Goal: Check status: Check status

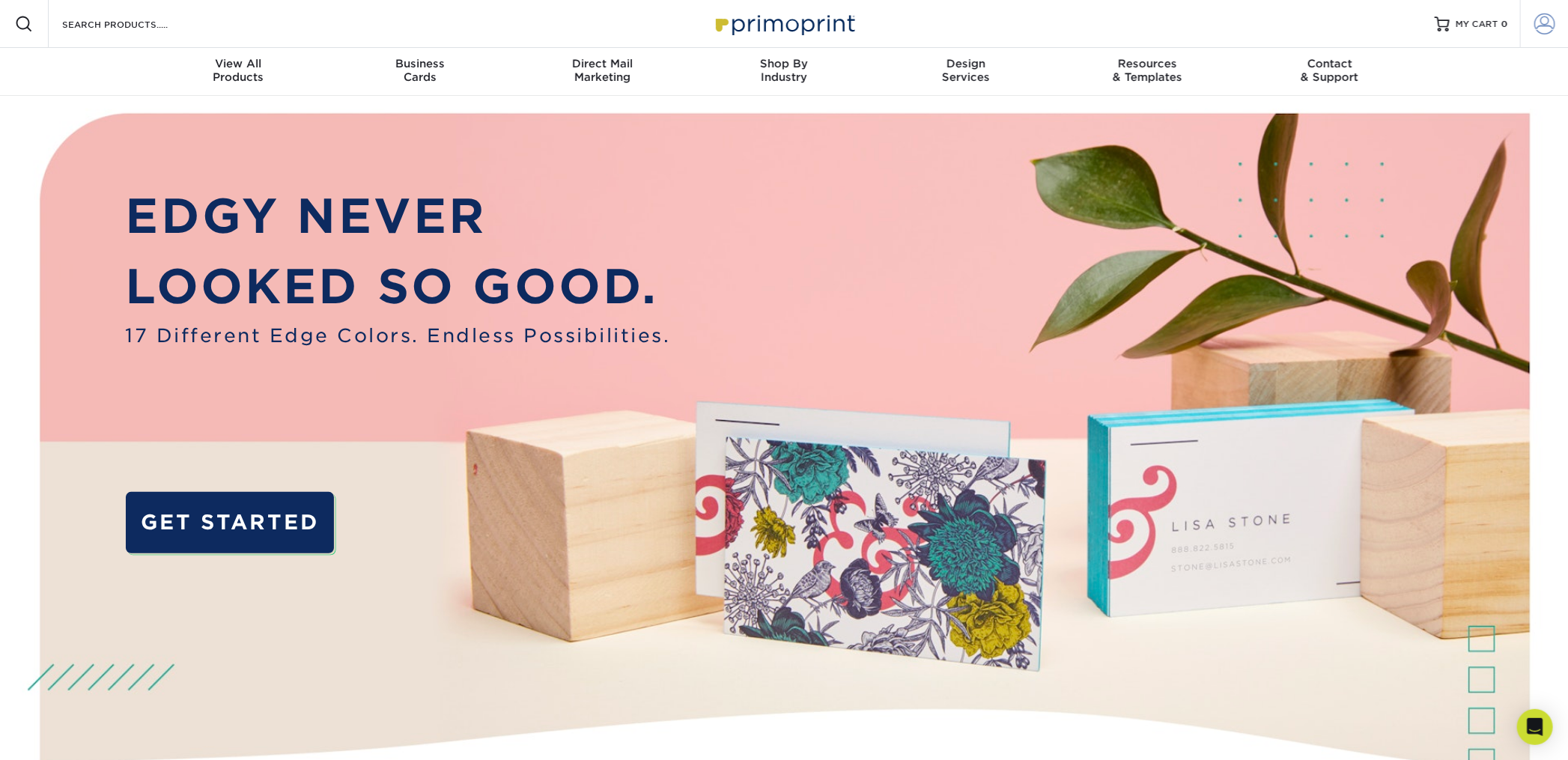
type input "[EMAIL_ADDRESS][DOMAIN_NAME]"
click at [1542, 28] on span at bounding box center [1545, 24] width 21 height 21
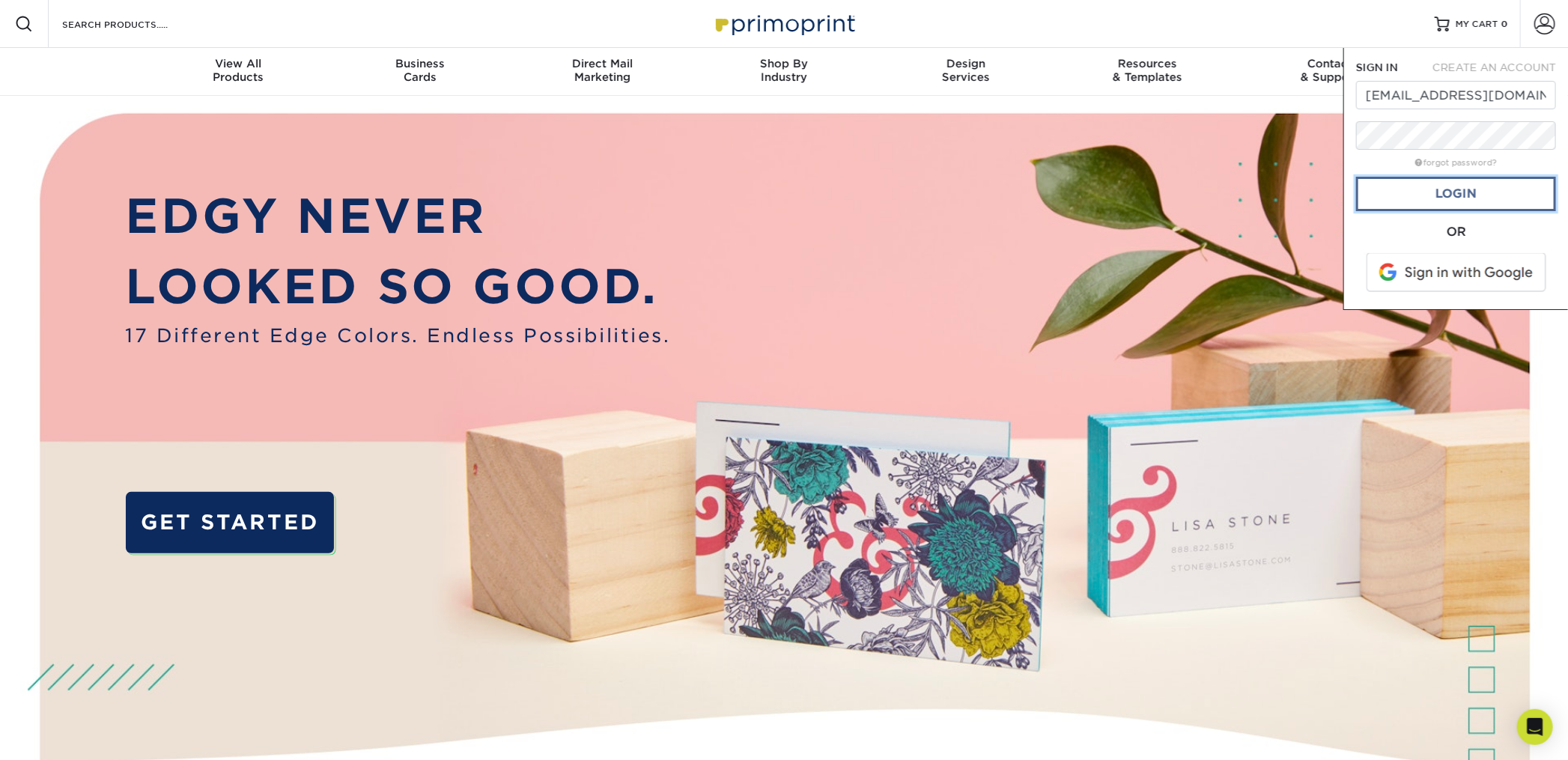
click at [1424, 198] on link "Login" at bounding box center [1456, 194] width 200 height 34
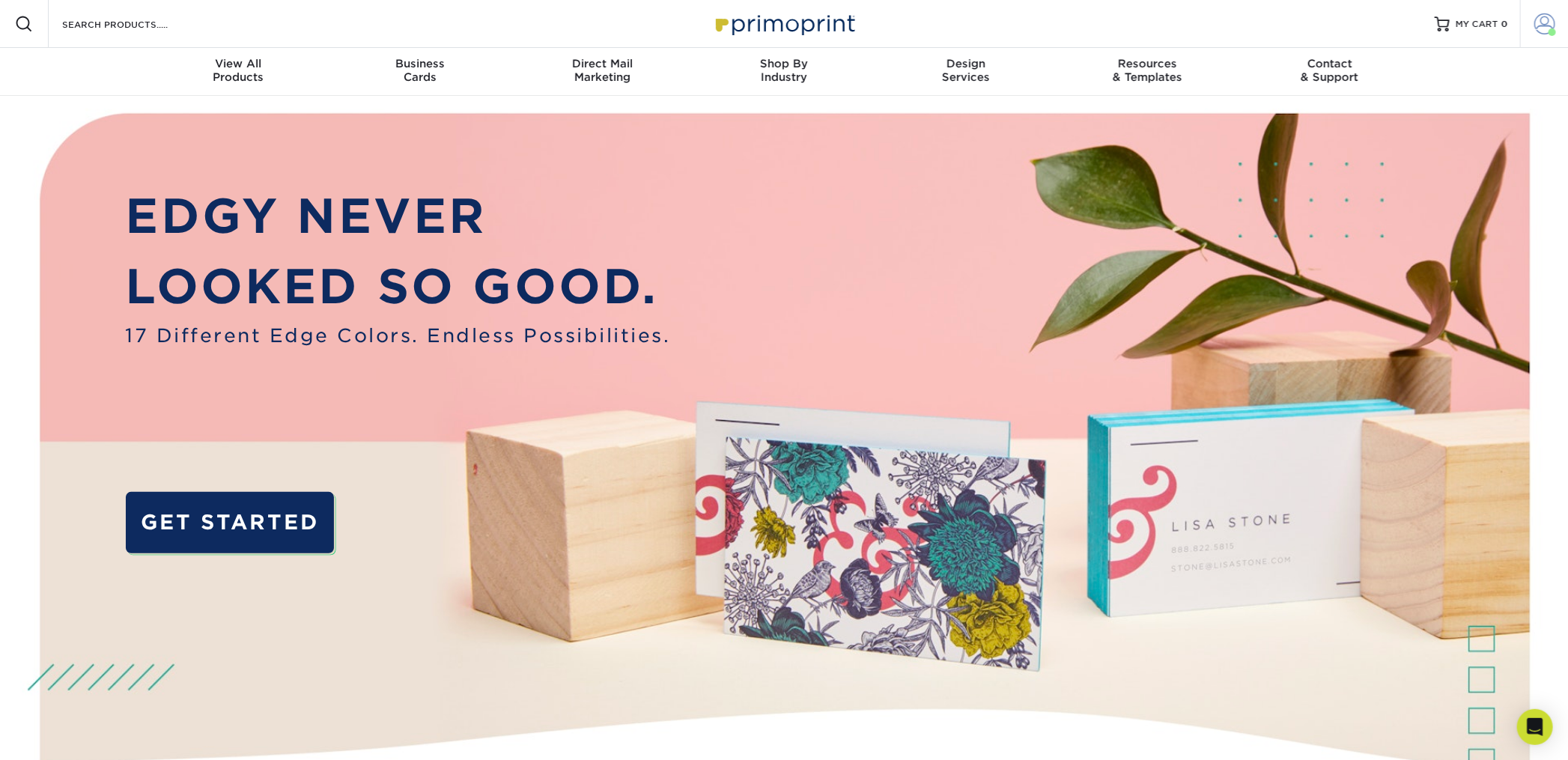
click at [1546, 31] on span at bounding box center [1545, 24] width 21 height 21
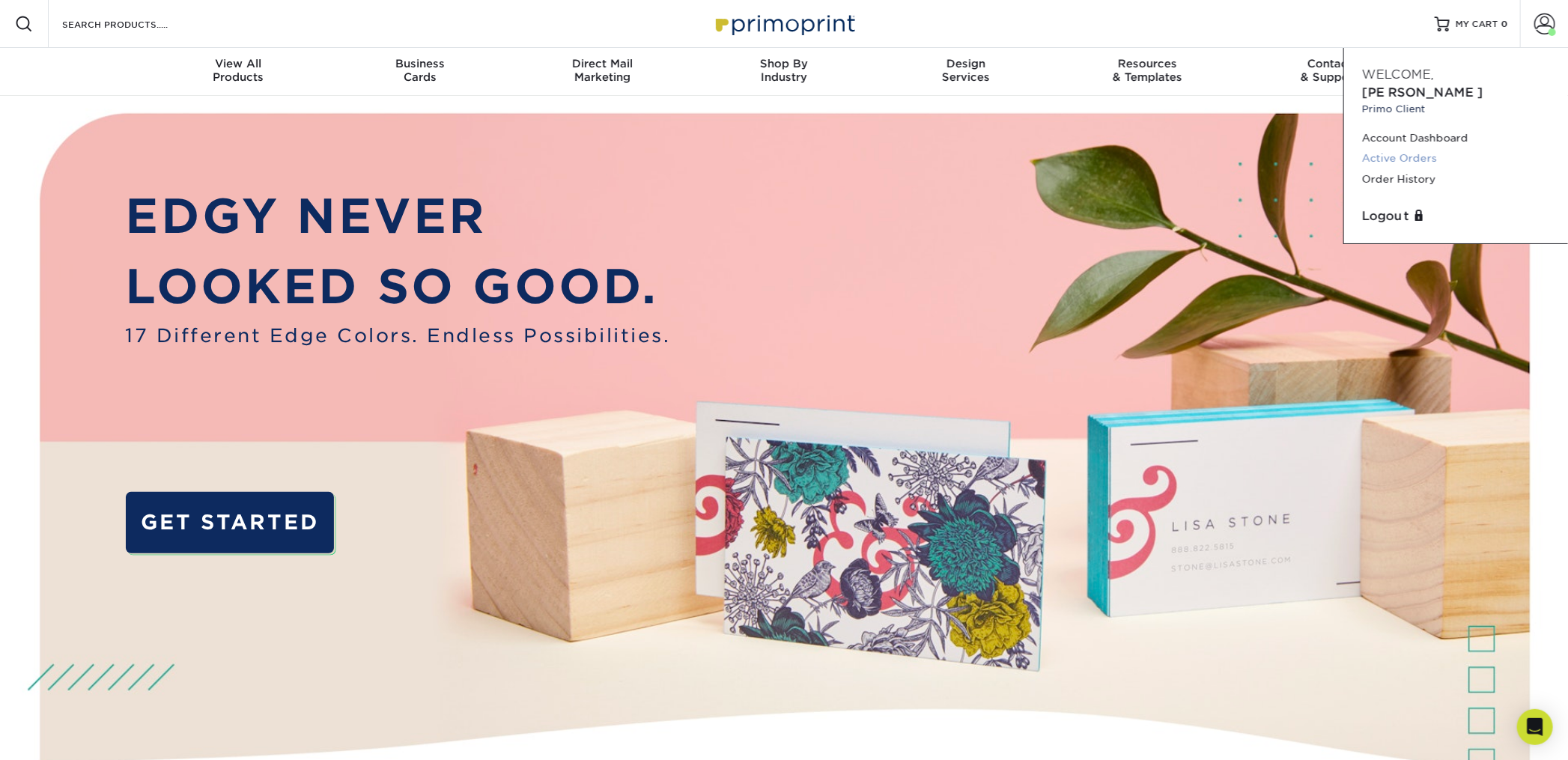
click at [1405, 148] on link "Active Orders" at bounding box center [1456, 158] width 188 height 20
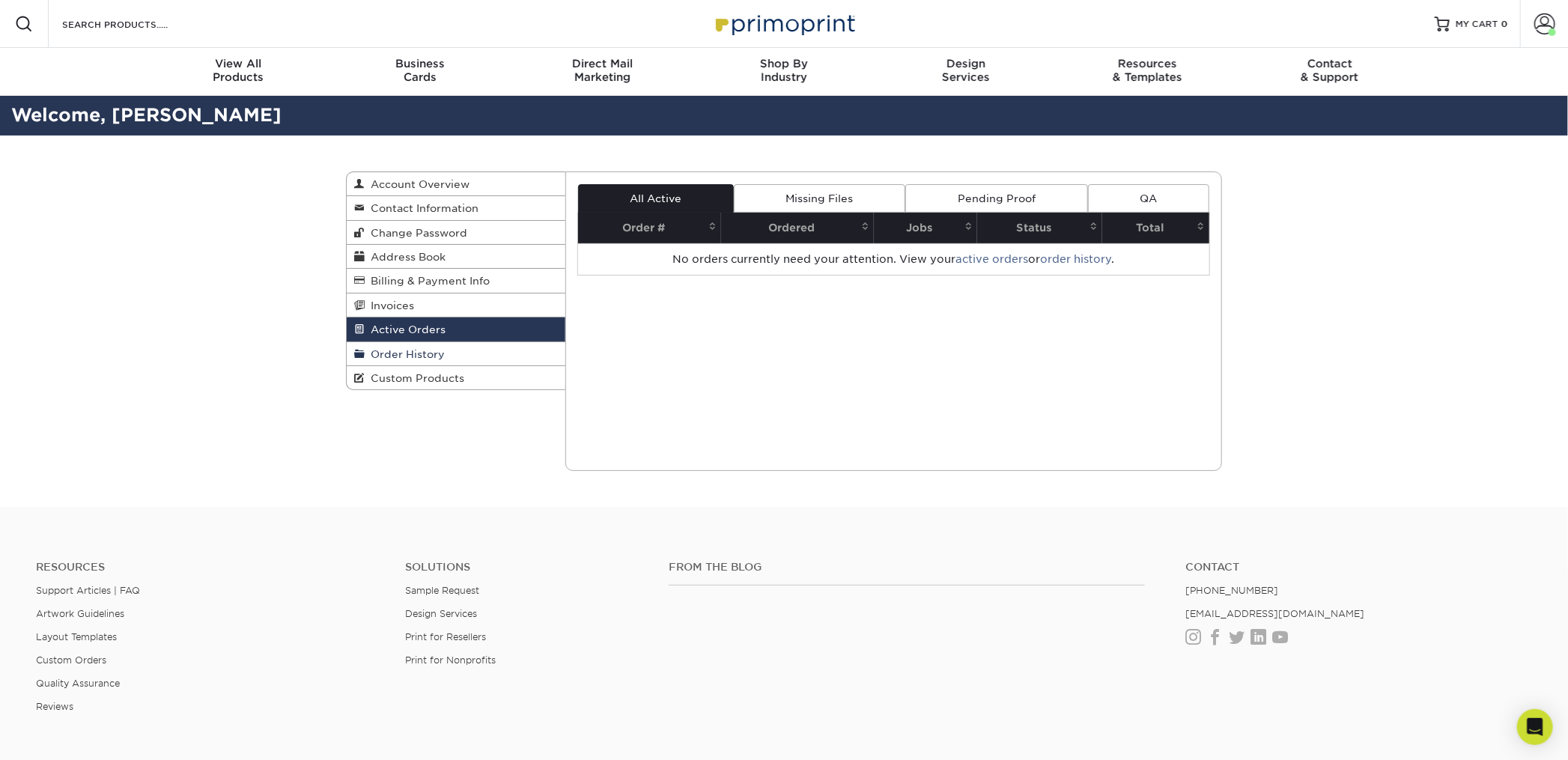
click at [434, 353] on span "Order History" at bounding box center [404, 354] width 80 height 12
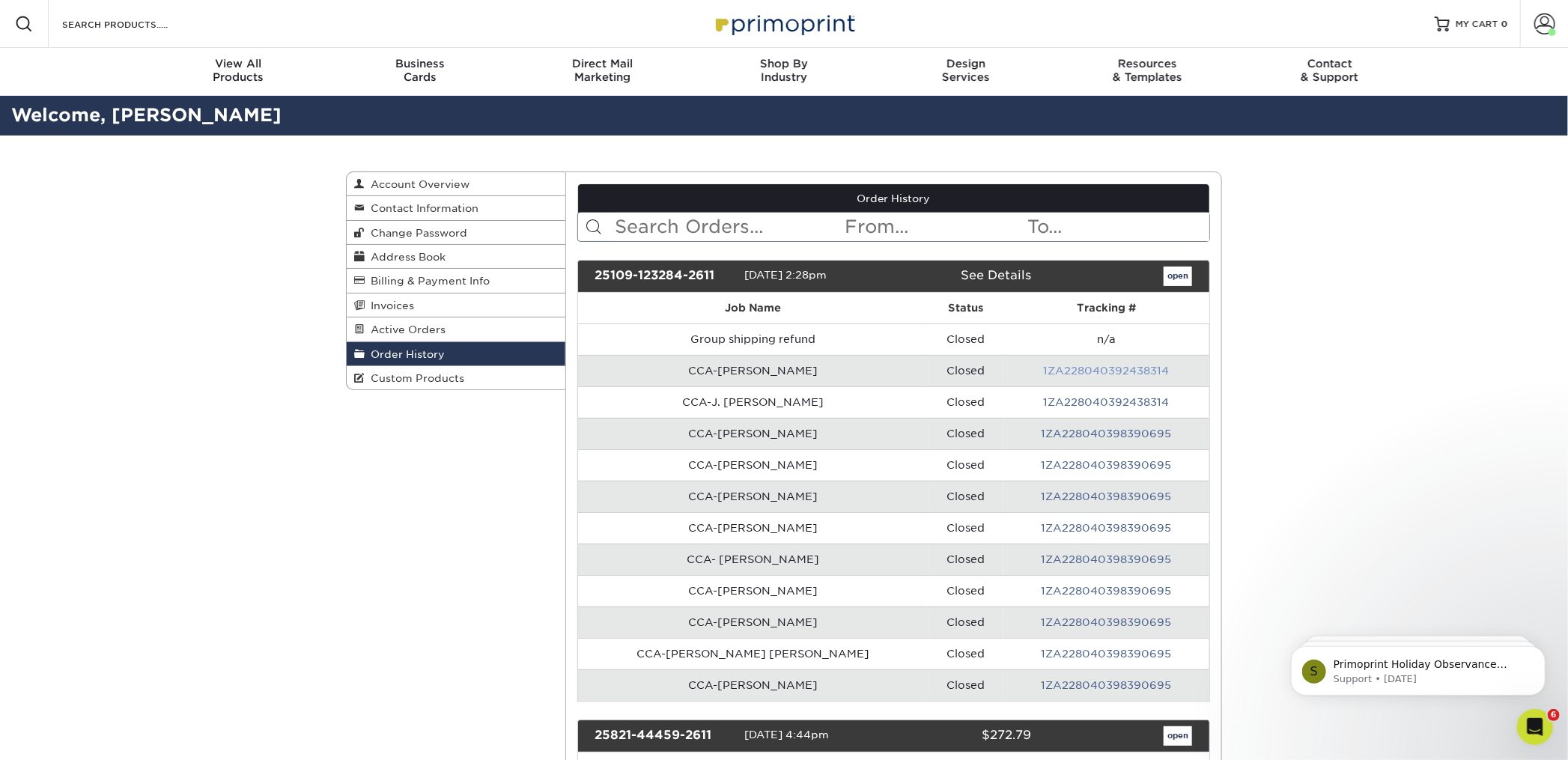
click at [1093, 372] on link "1ZA228040392438314" at bounding box center [1107, 370] width 126 height 12
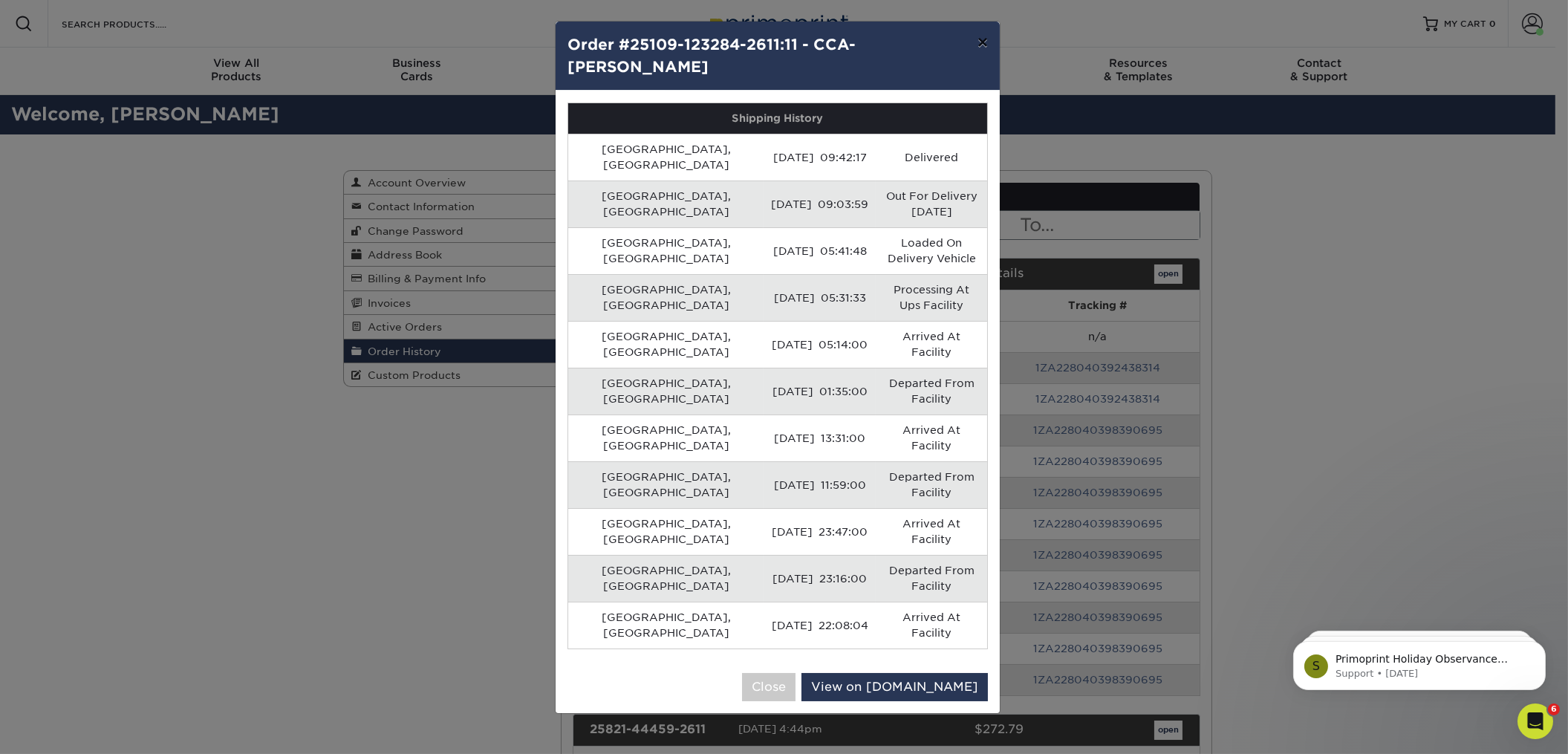
click at [985, 45] on button "×" at bounding box center [983, 42] width 34 height 41
